Goal: Transaction & Acquisition: Purchase product/service

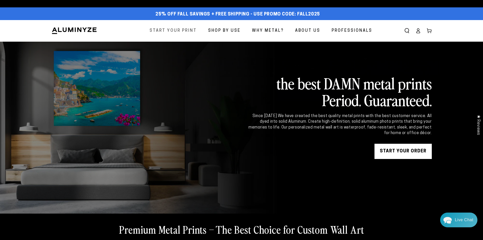
click at [184, 30] on span "Start Your Print" at bounding box center [173, 30] width 47 height 7
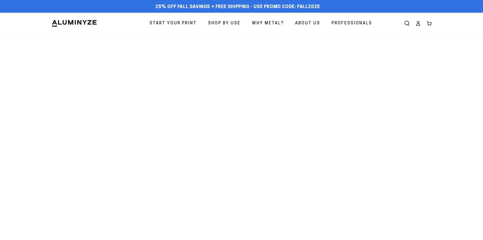
select select "**********"
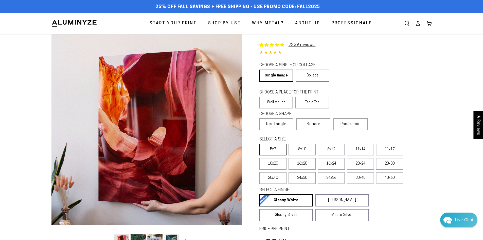
click at [268, 148] on label "5x7" at bounding box center [273, 150] width 27 height 12
click at [307, 154] on label "8x10" at bounding box center [302, 150] width 27 height 12
click at [277, 150] on label "5x7" at bounding box center [273, 150] width 27 height 12
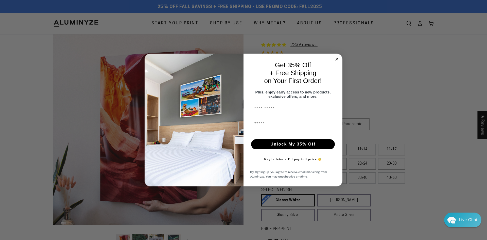
click at [336, 57] on circle "Close dialog" at bounding box center [337, 59] width 6 height 6
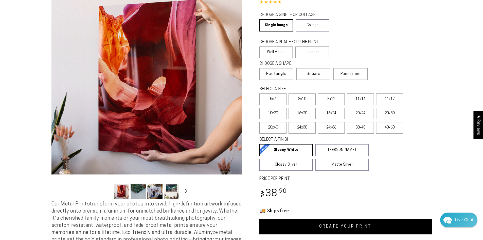
scroll to position [51, 0]
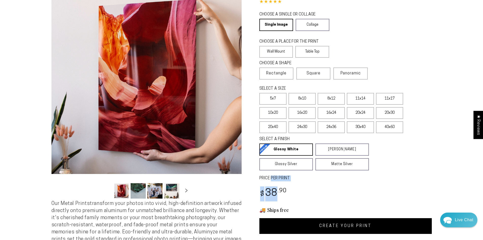
drag, startPoint x: 273, startPoint y: 177, endPoint x: 277, endPoint y: 192, distance: 15.3
click at [277, 192] on div "2339 reviews. Single Product 4.84 / 5.0 (2272) 2272 total reviews CHOOSE A SING…" at bounding box center [337, 109] width 190 height 250
click at [281, 183] on div "2339 reviews. Single Product 4.84 / 5.0 (2272) 2272 total reviews CHOOSE A SING…" at bounding box center [337, 109] width 190 height 250
